Goal: Navigation & Orientation: Find specific page/section

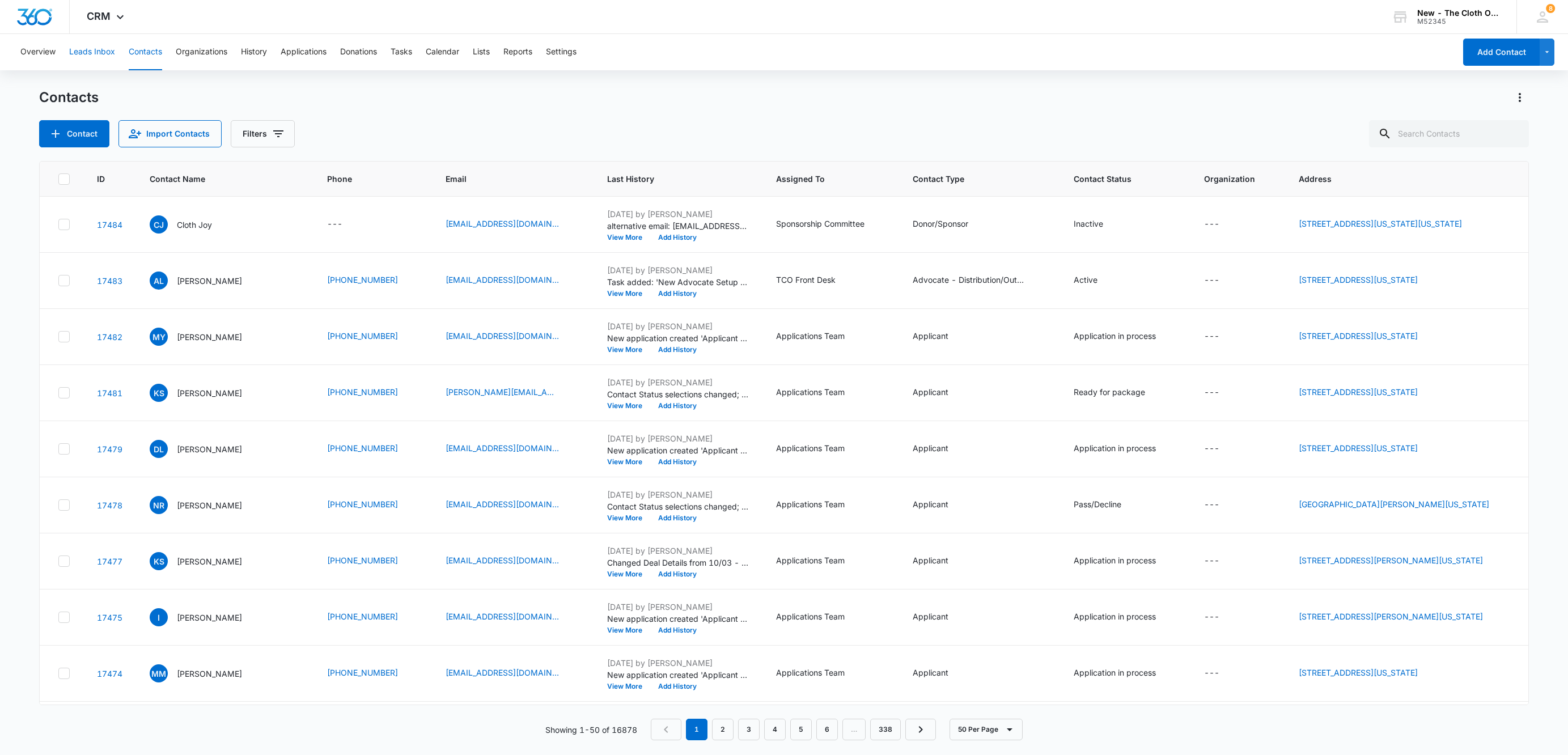
click at [101, 51] on button "Leads Inbox" at bounding box center [92, 52] width 46 height 36
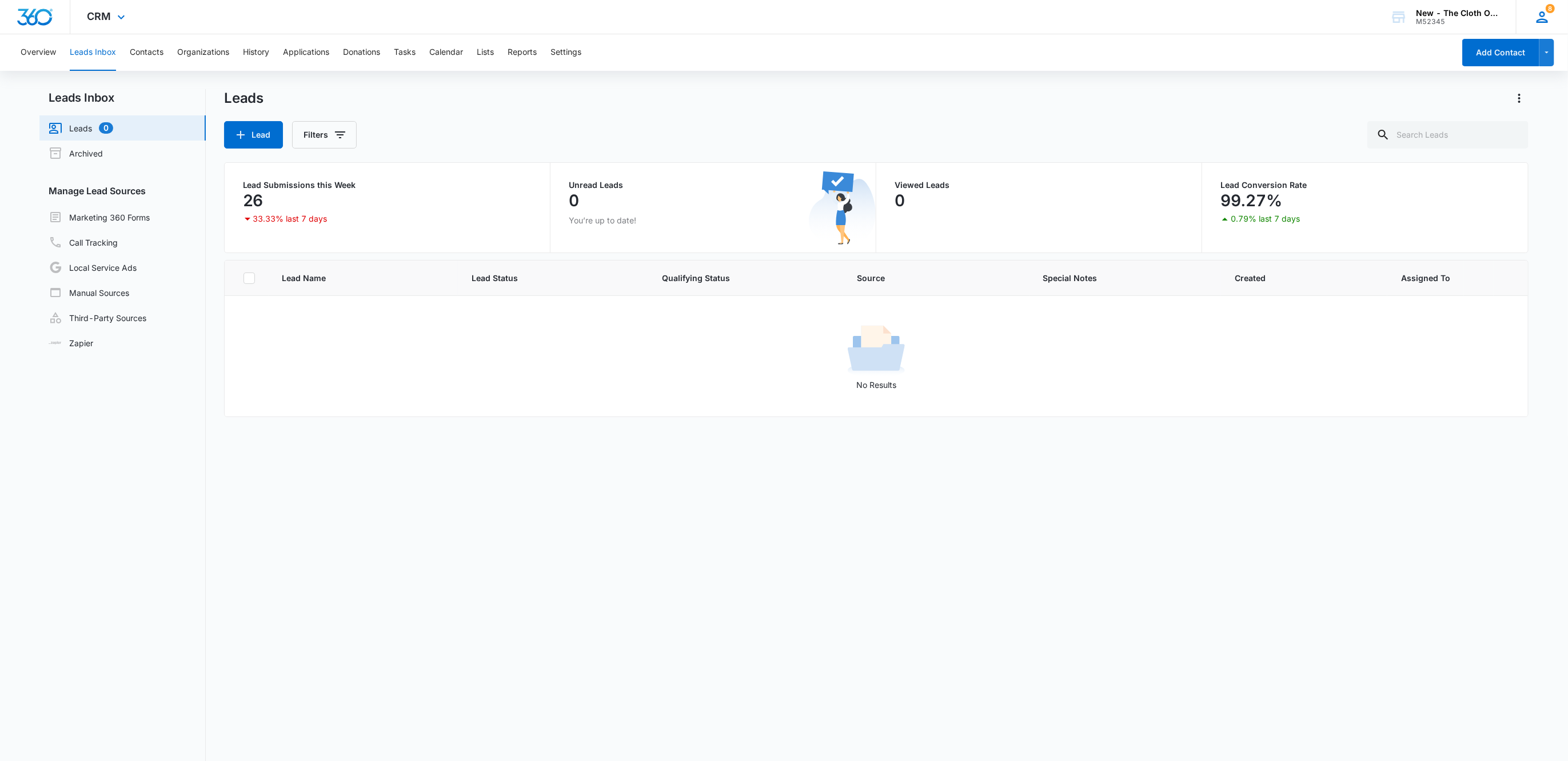
click at [1549, 15] on icon at bounding box center [1542, 16] width 17 height 17
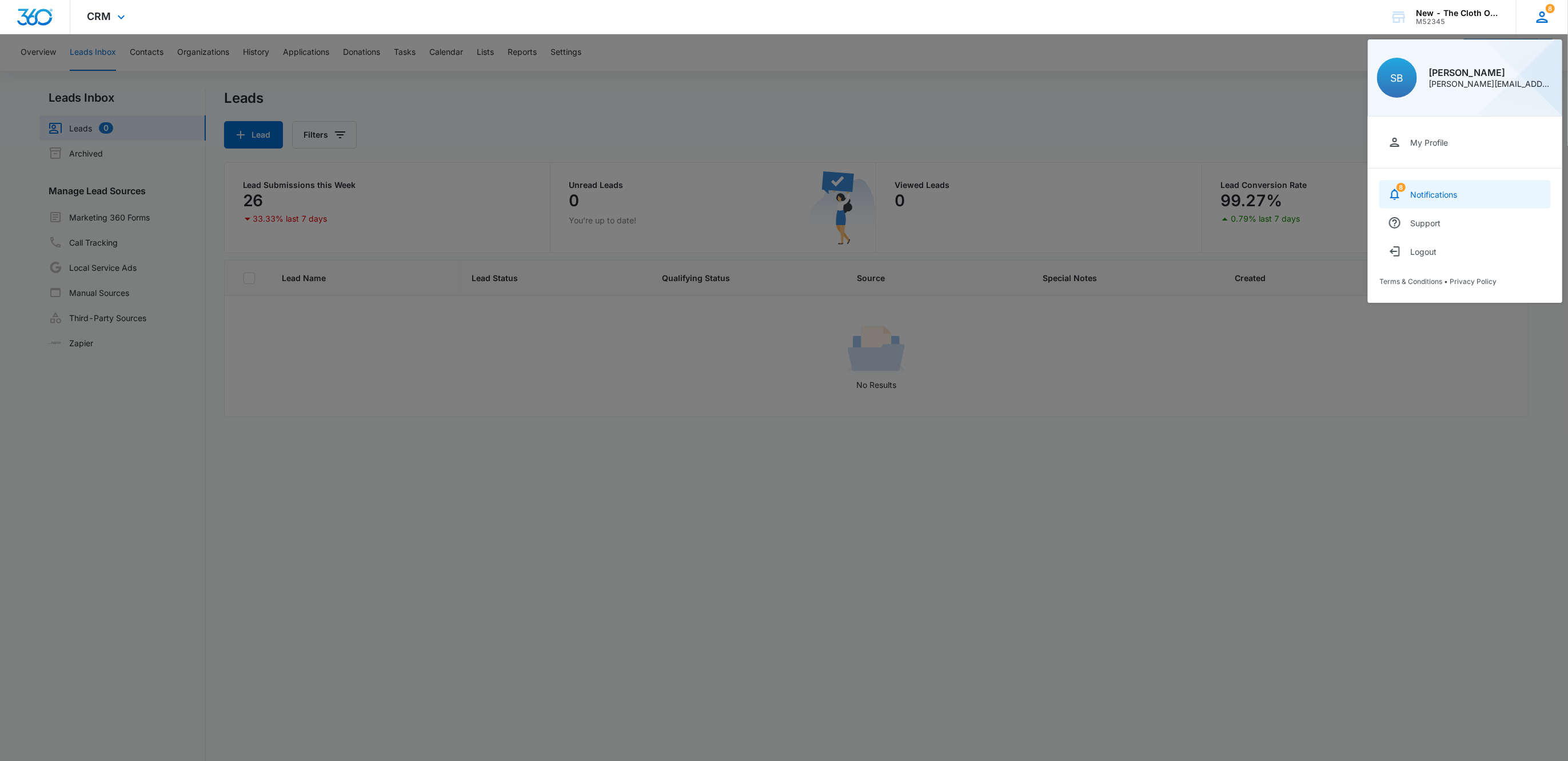
click at [1478, 193] on link "8 Notifications" at bounding box center [1465, 195] width 171 height 29
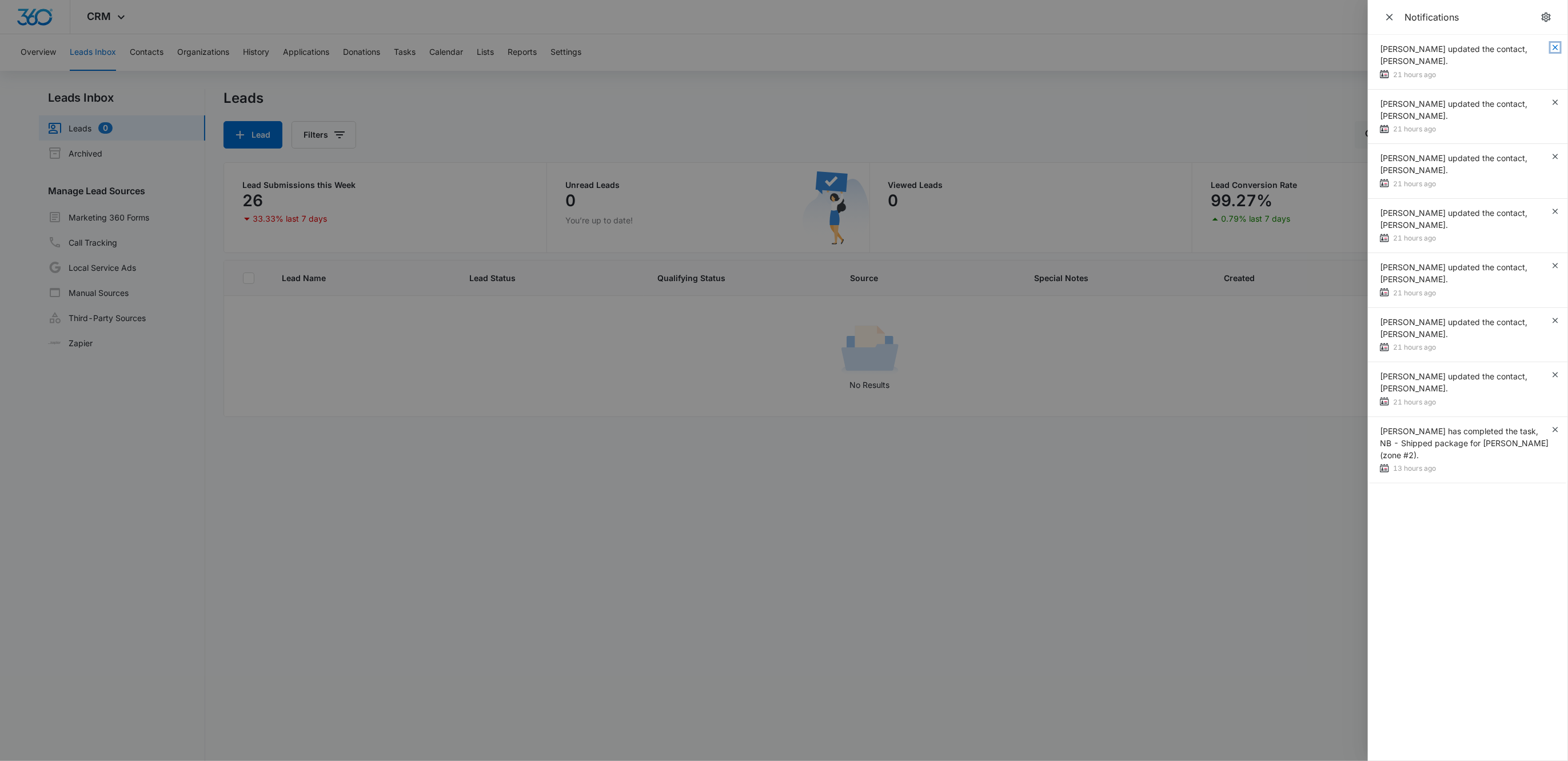
click at [1559, 45] on icon "button" at bounding box center [1555, 47] width 9 height 9
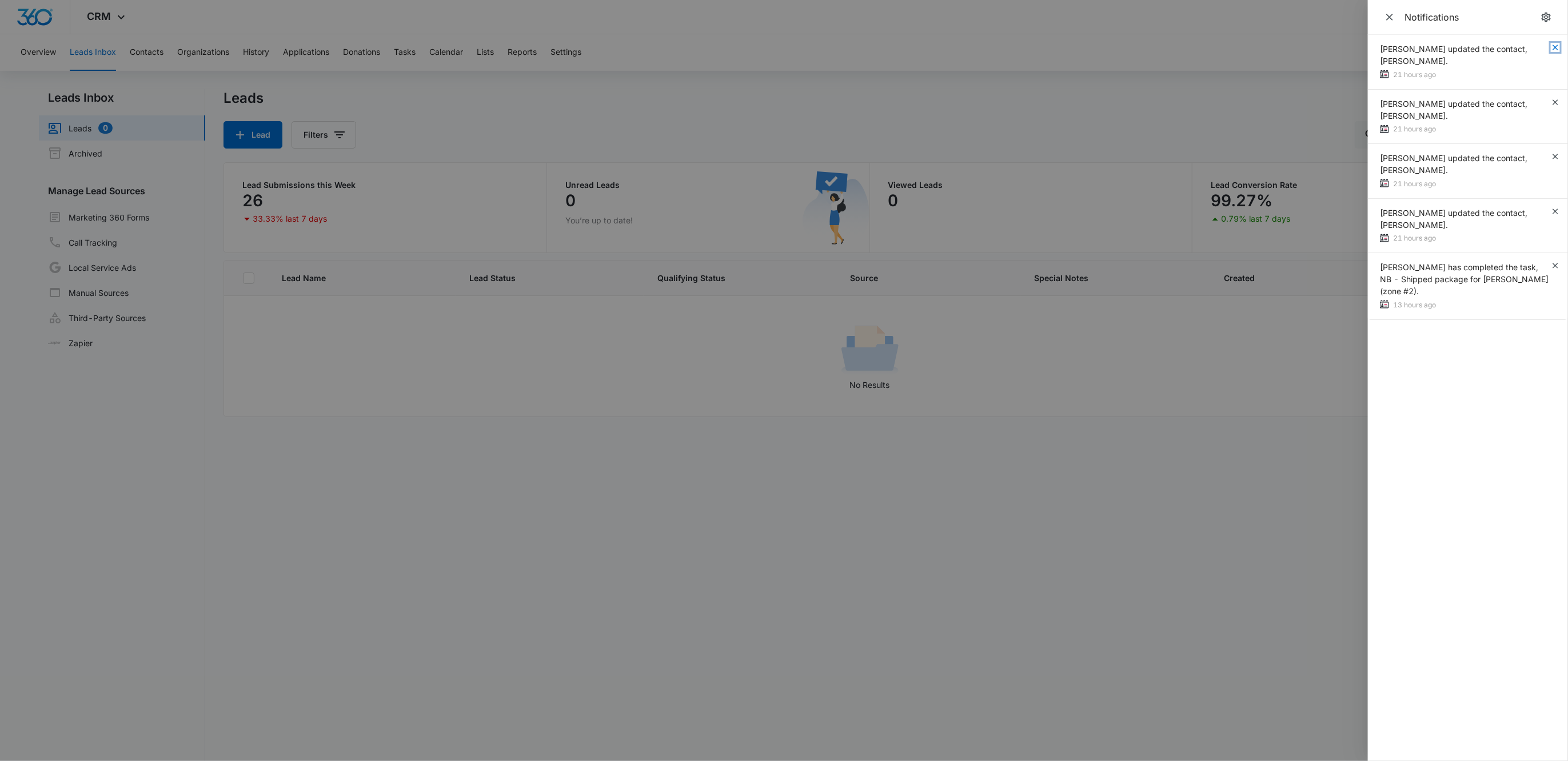
click at [1559, 45] on icon "button" at bounding box center [1555, 47] width 9 height 9
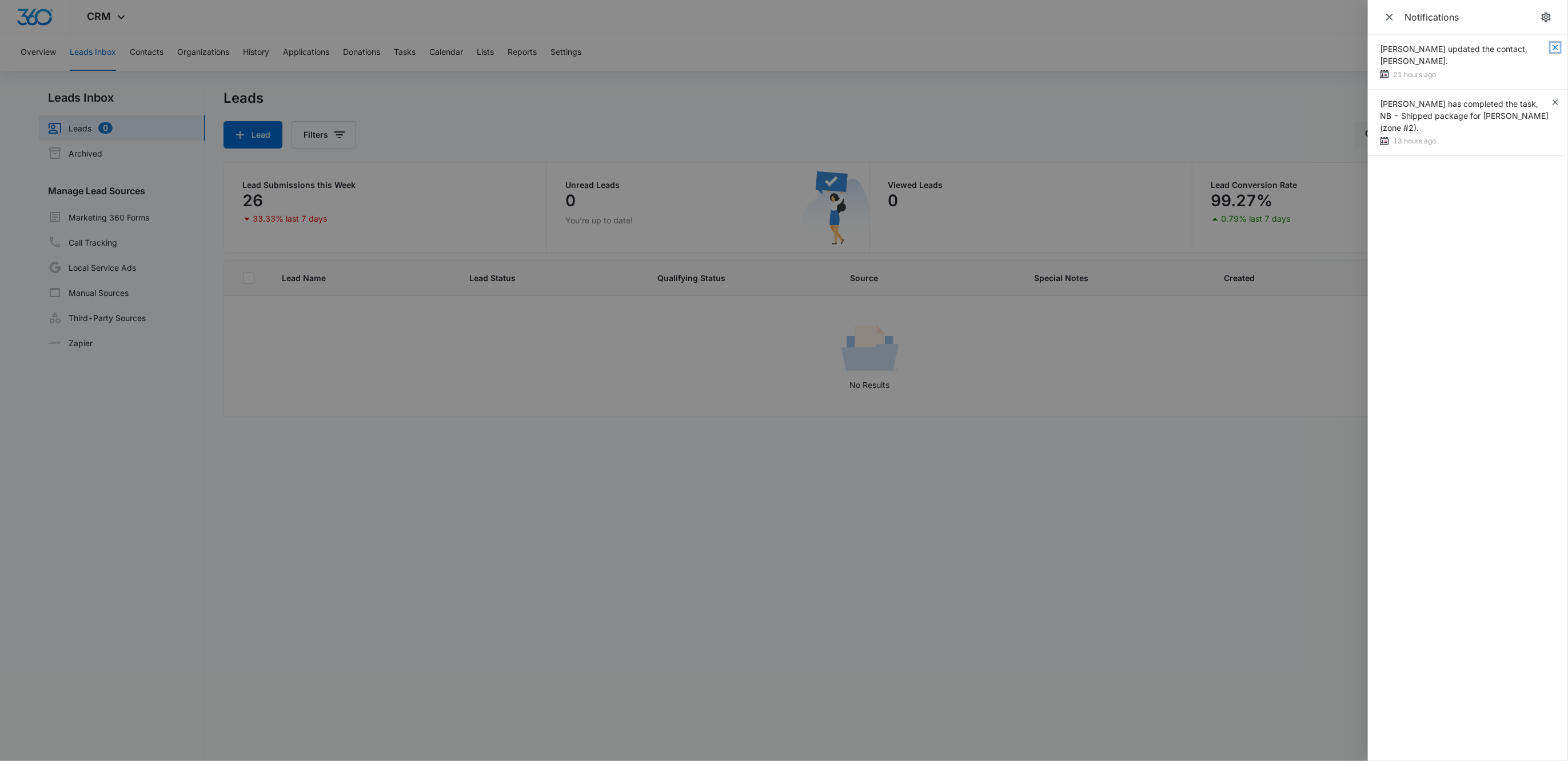
click at [1559, 45] on icon "button" at bounding box center [1555, 47] width 9 height 9
click at [1397, 17] on span "Close" at bounding box center [1390, 17] width 16 height 16
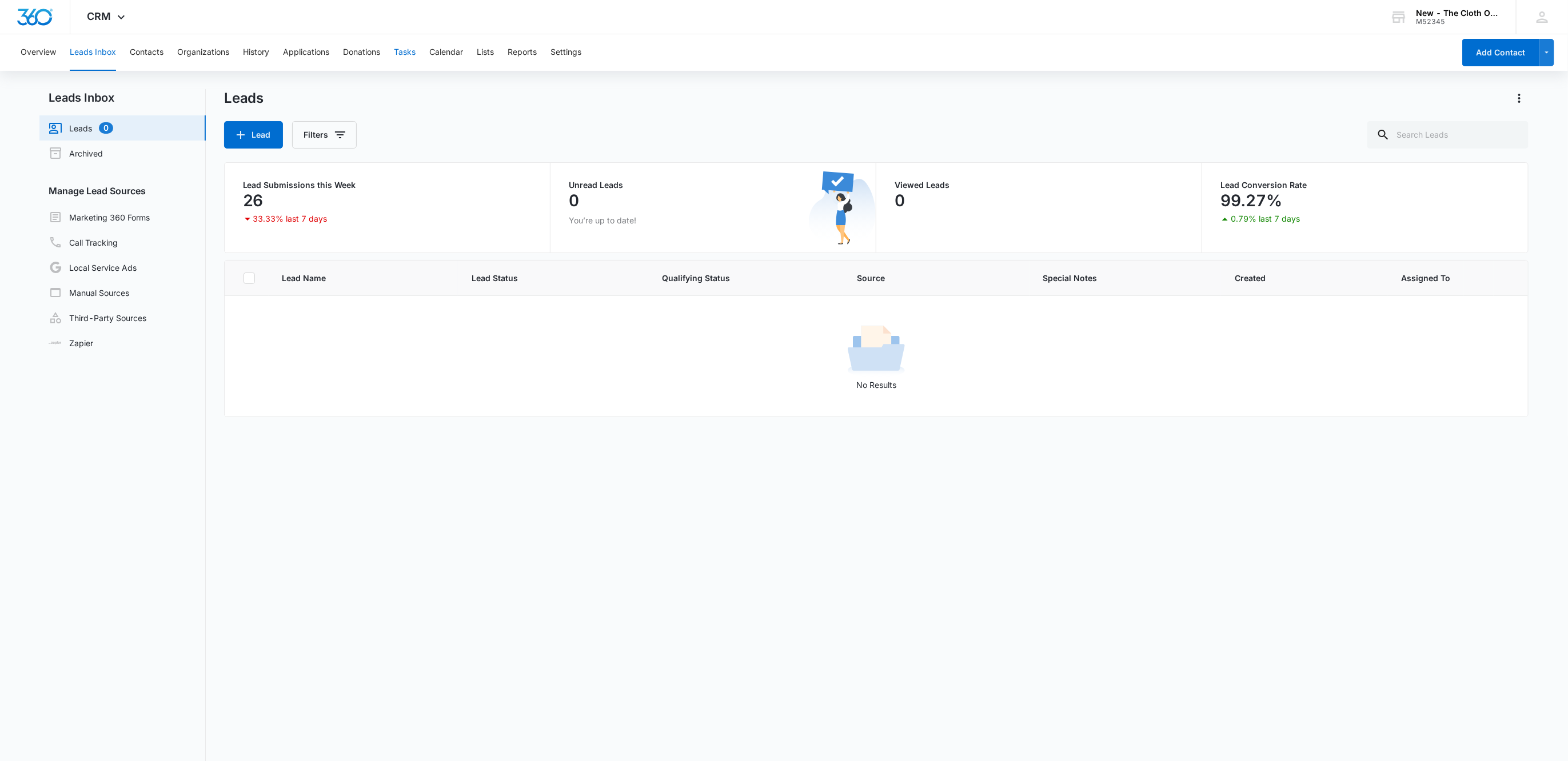
click at [406, 55] on button "Tasks" at bounding box center [405, 52] width 22 height 36
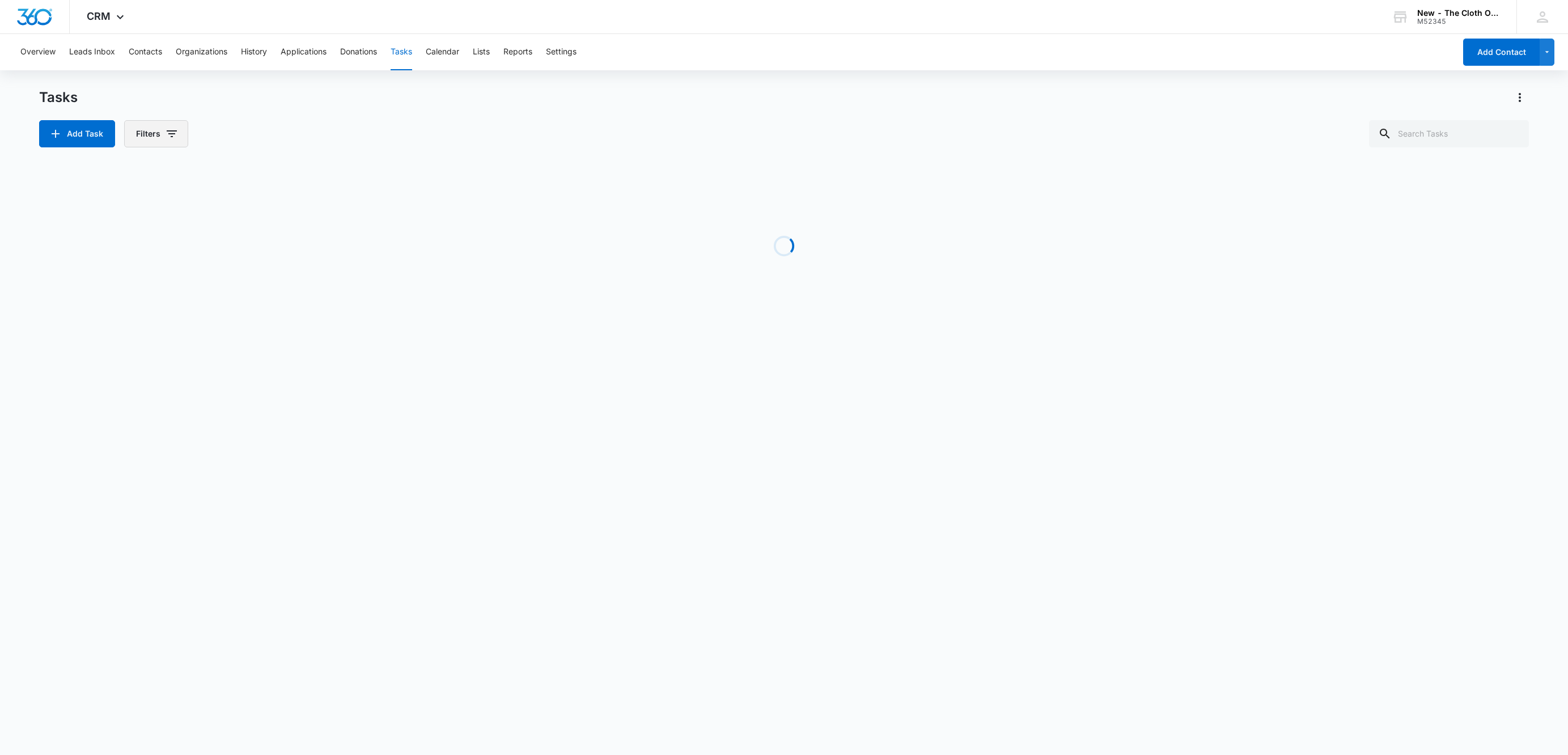
click at [162, 141] on button "Filters" at bounding box center [155, 134] width 64 height 27
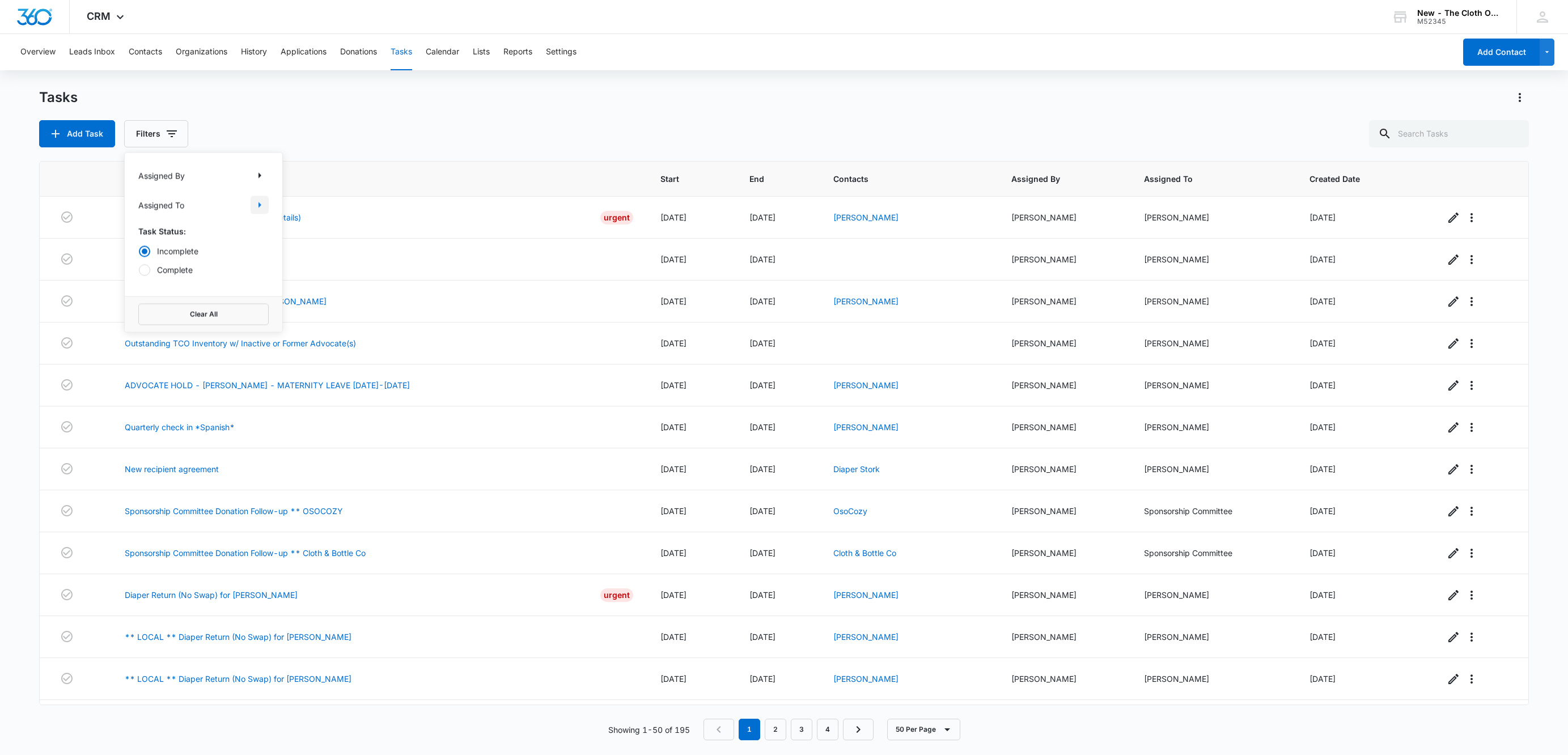
click at [260, 204] on icon "Show Assigned To filters" at bounding box center [259, 205] width 13 height 13
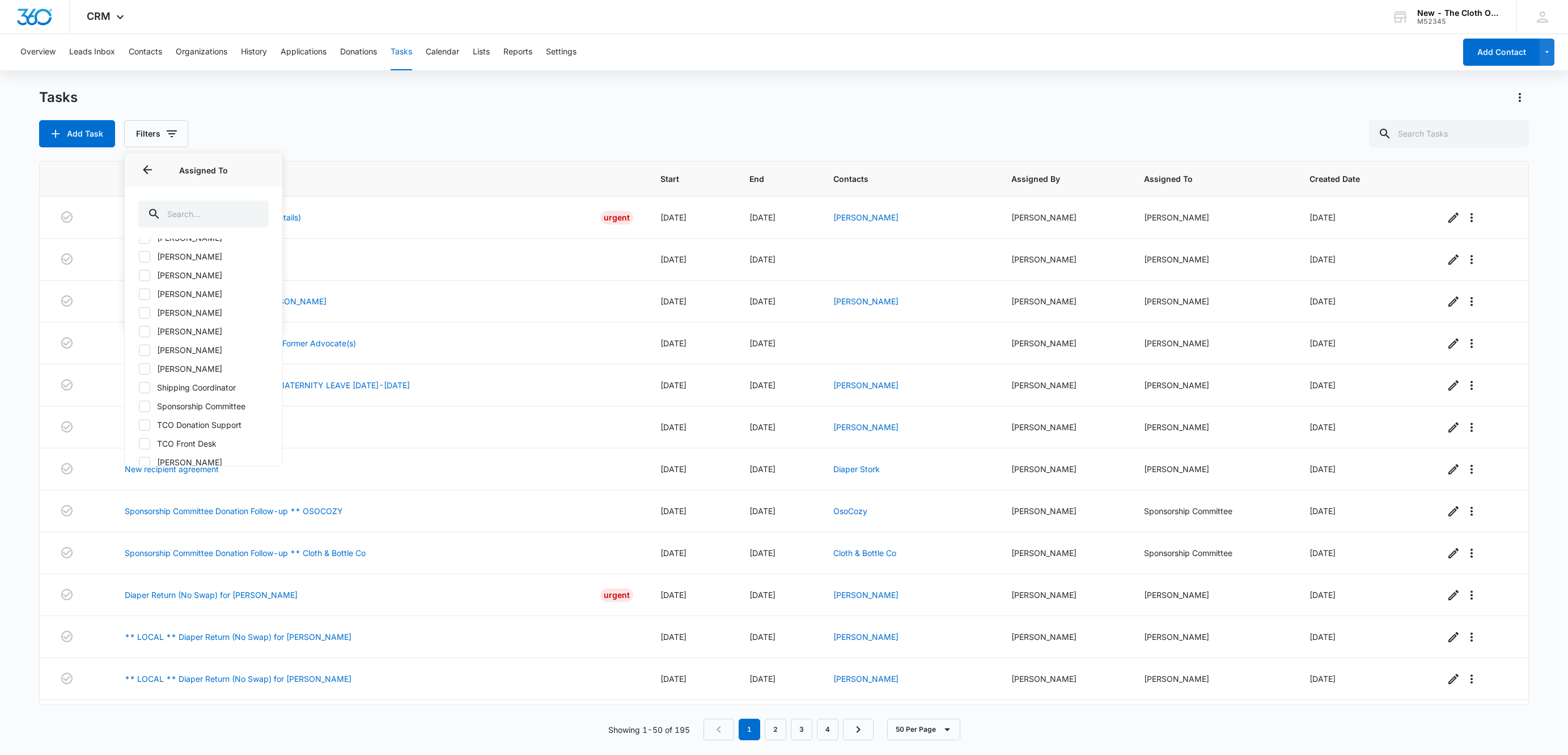
scroll to position [672, 0]
click at [146, 365] on icon at bounding box center [145, 365] width 7 height 5
click at [139, 365] on input "Shipping Coordinator" at bounding box center [138, 365] width 1 height 1
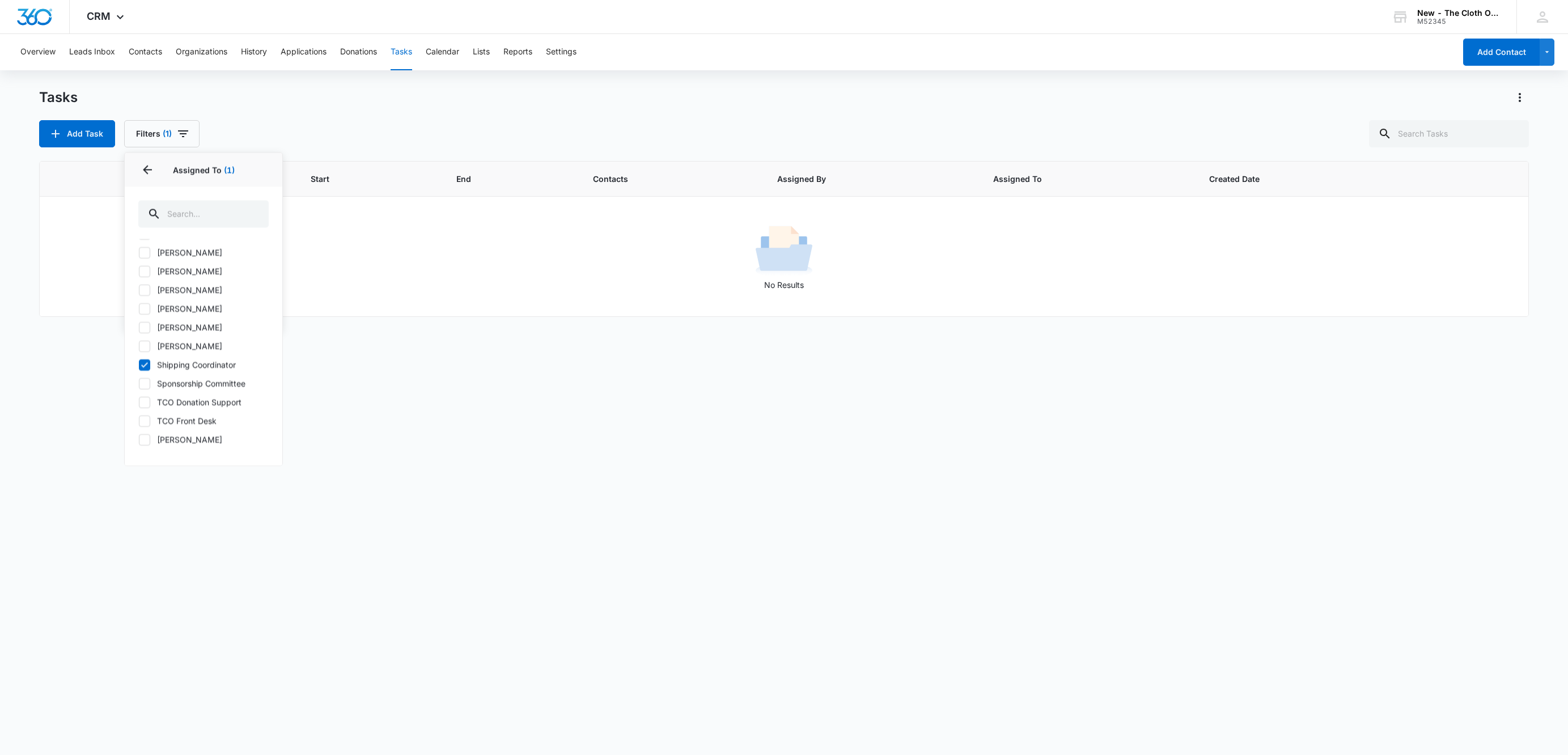
click at [147, 365] on icon at bounding box center [144, 364] width 10 height 10
click at [139, 365] on input "Shipping Coordinator" at bounding box center [138, 365] width 1 height 1
checkbox input "false"
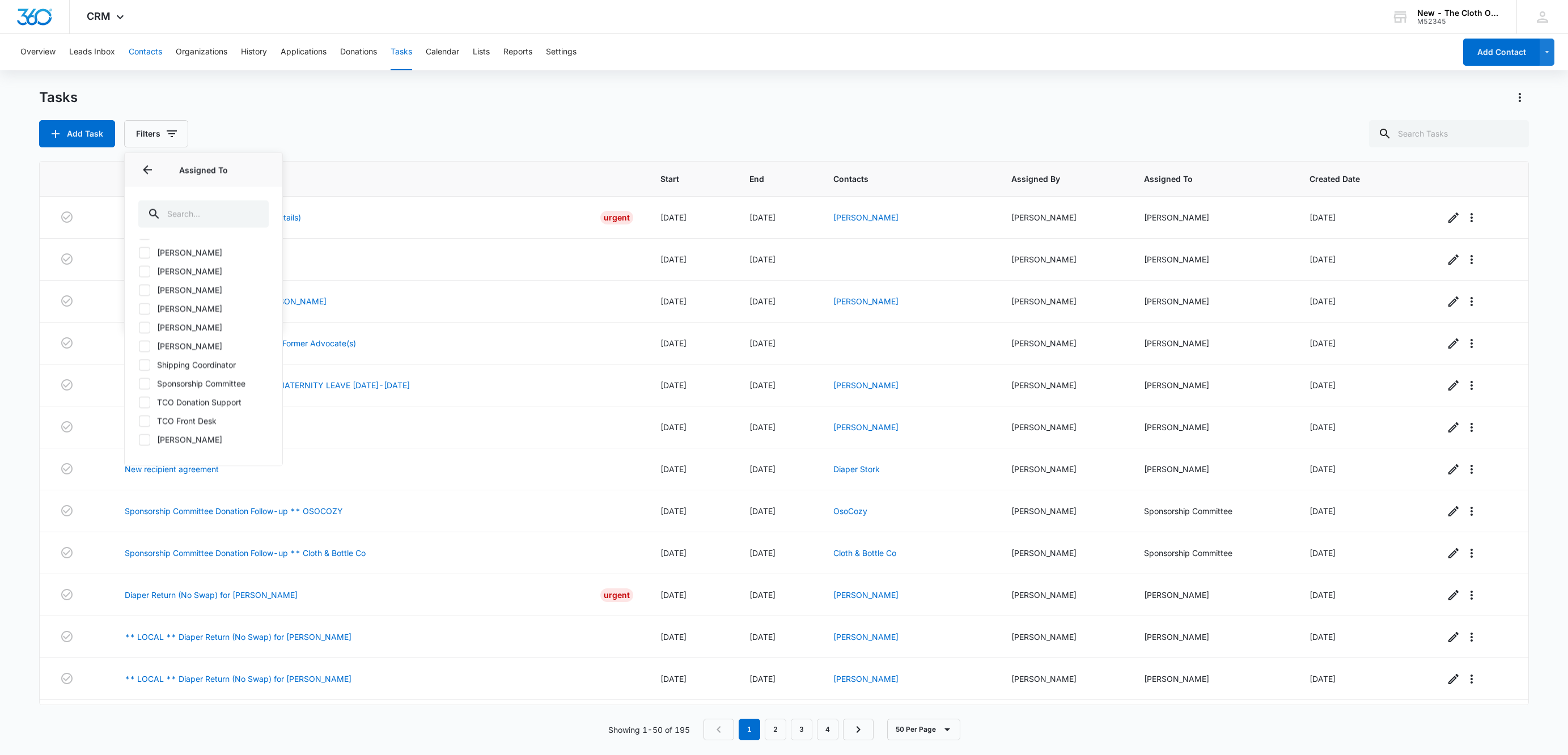
click at [153, 55] on button "Contacts" at bounding box center [145, 52] width 33 height 36
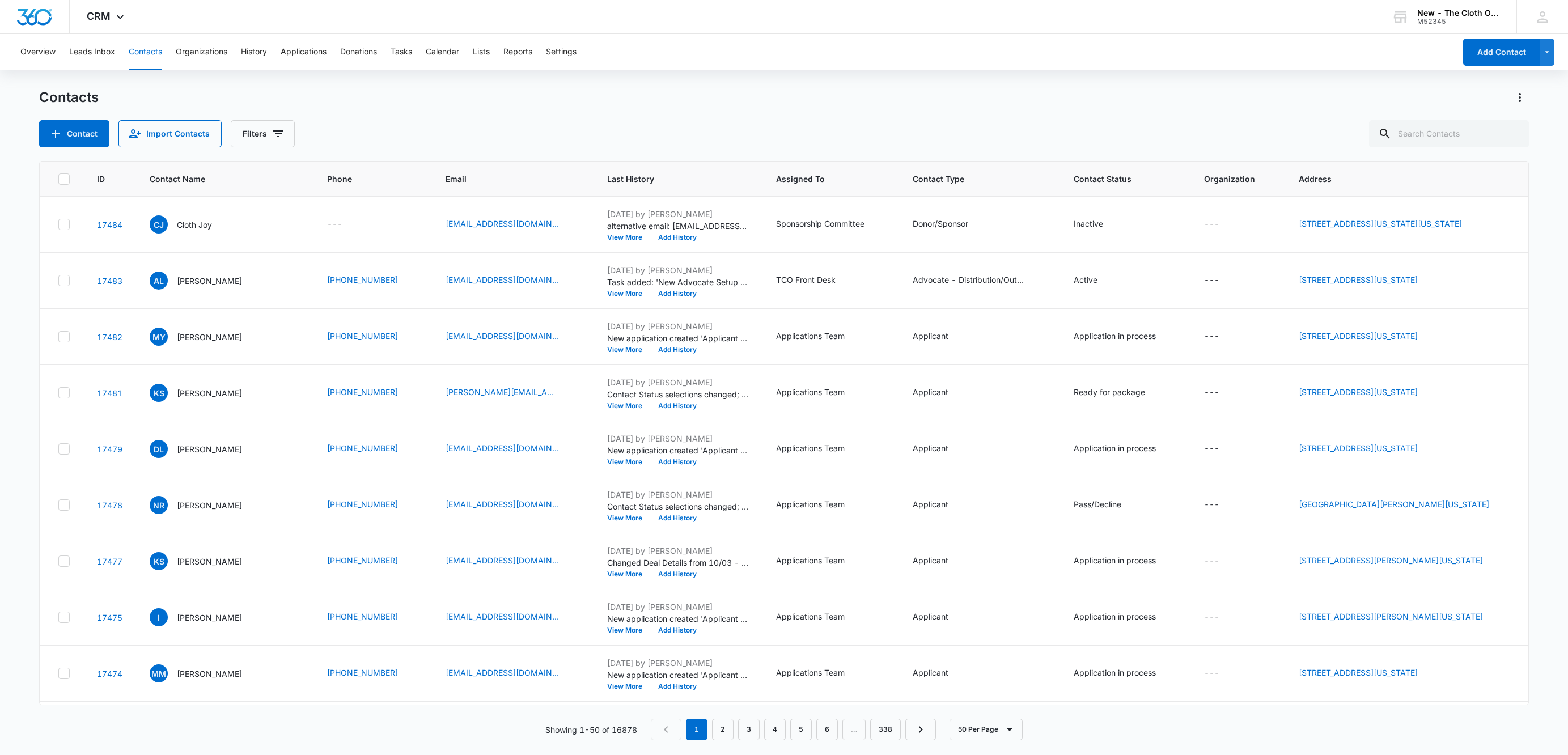
click at [148, 57] on button "Contacts" at bounding box center [145, 52] width 33 height 36
click at [576, 48] on button "Settings" at bounding box center [561, 52] width 31 height 36
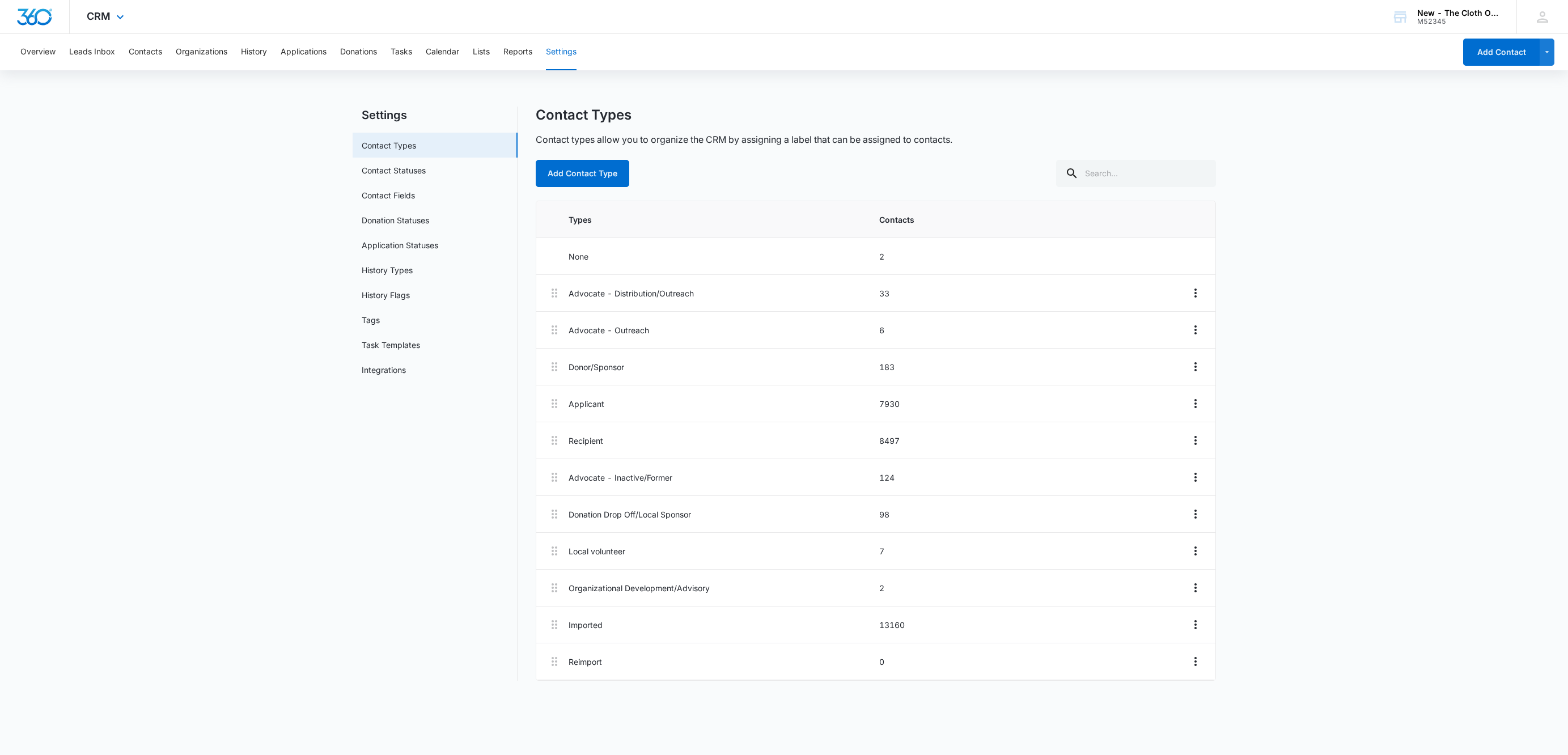
click at [47, 27] on div at bounding box center [35, 16] width 70 height 33
click at [29, 13] on img "Dashboard" at bounding box center [34, 16] width 36 height 17
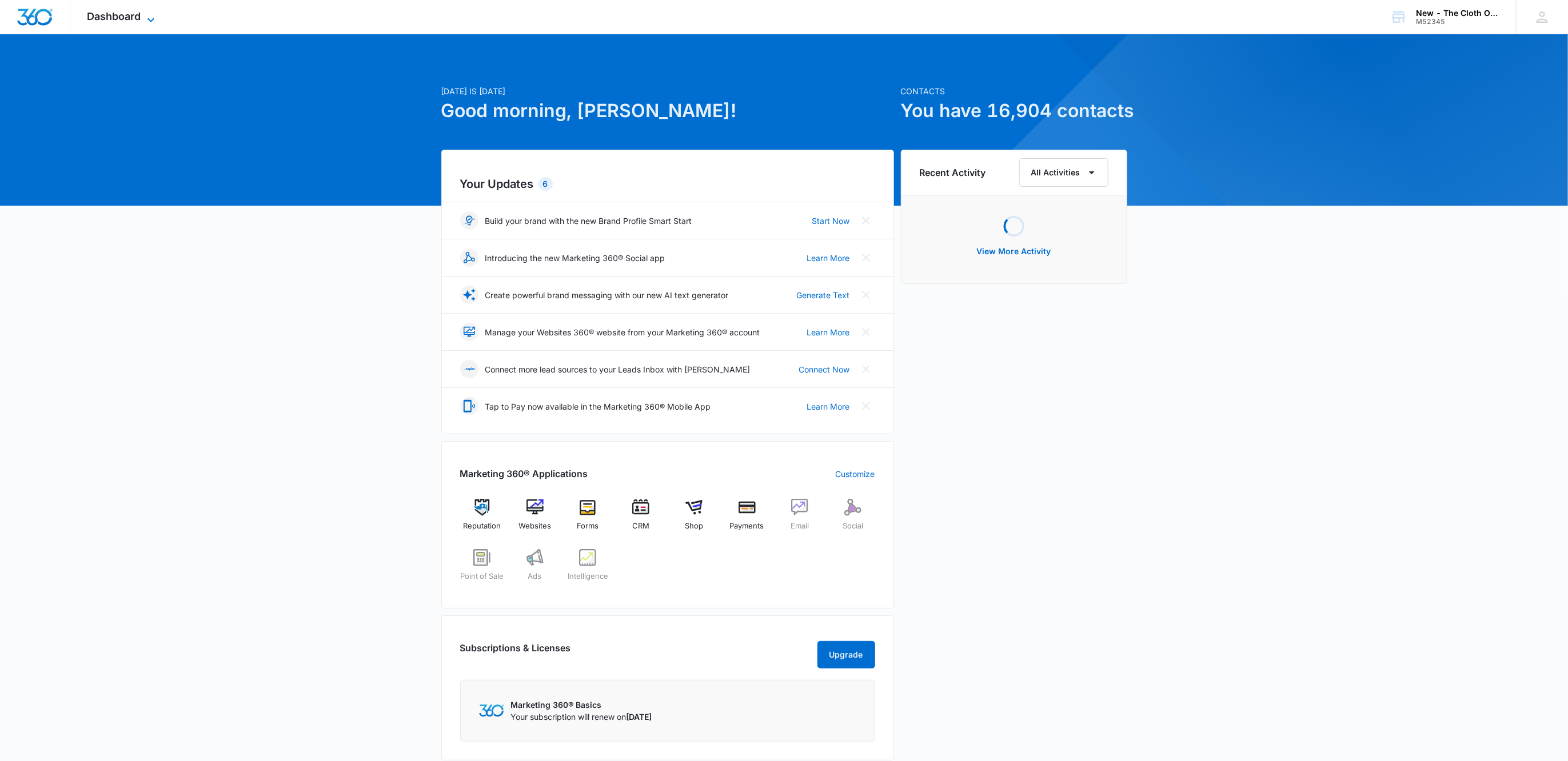
click at [108, 14] on span "Dashboard" at bounding box center [114, 15] width 53 height 12
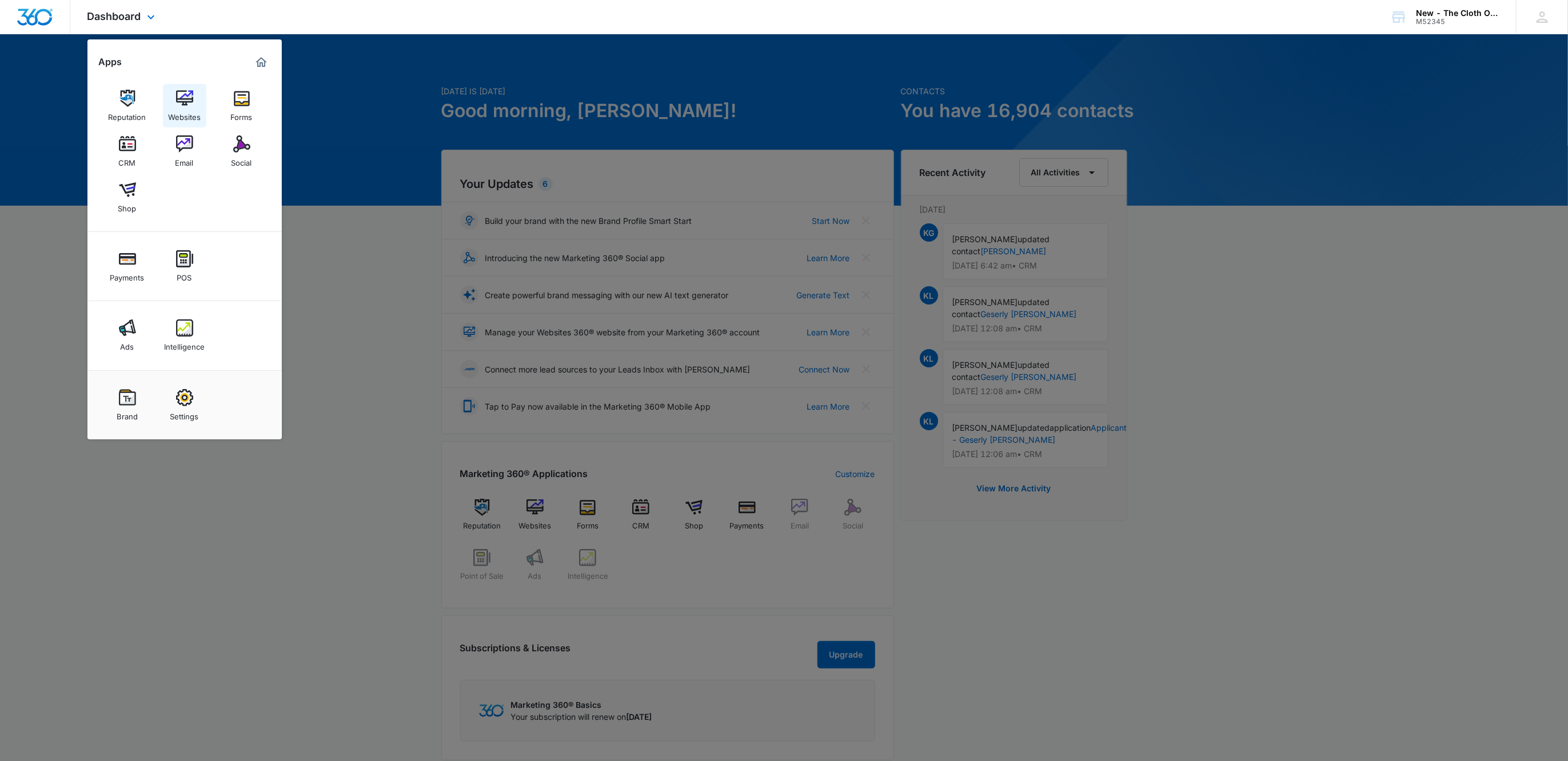
click at [182, 90] on img at bounding box center [184, 98] width 17 height 17
